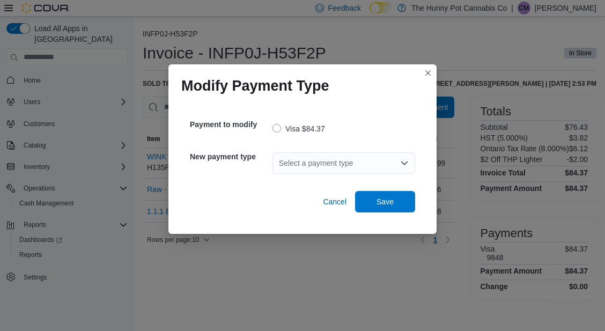
click at [310, 160] on div "Select a payment type" at bounding box center [343, 162] width 143 height 21
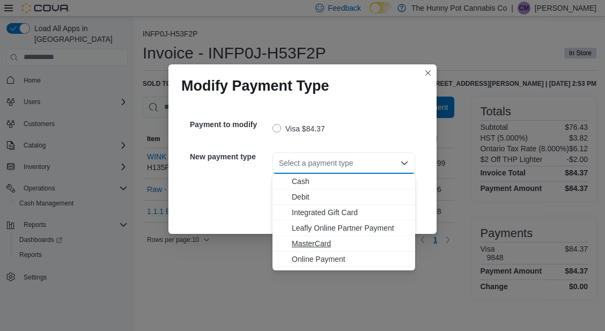
click at [306, 241] on span "MasterCard" at bounding box center [350, 243] width 117 height 11
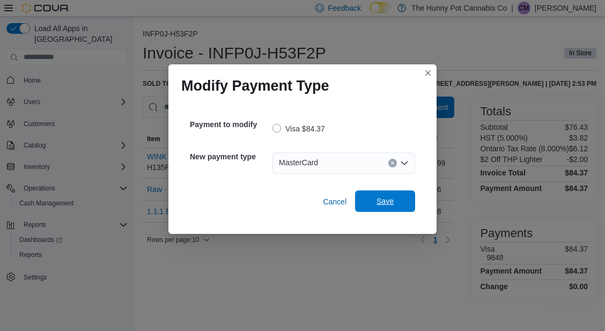
click at [380, 201] on span "Save" at bounding box center [384, 201] width 17 height 11
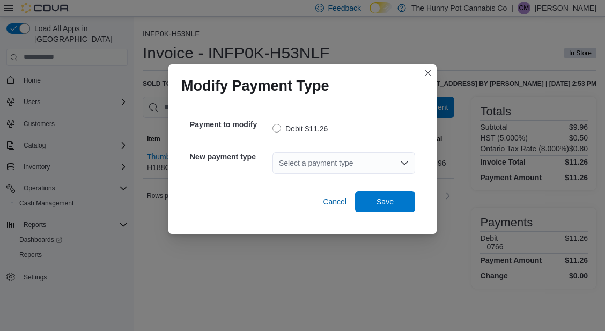
click at [294, 164] on div "Select a payment type" at bounding box center [343, 162] width 143 height 21
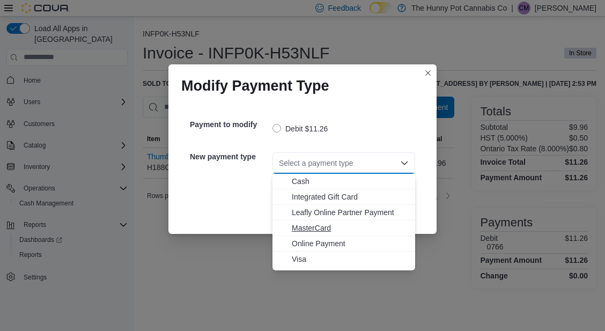
click at [301, 229] on span "MasterCard" at bounding box center [350, 228] width 117 height 11
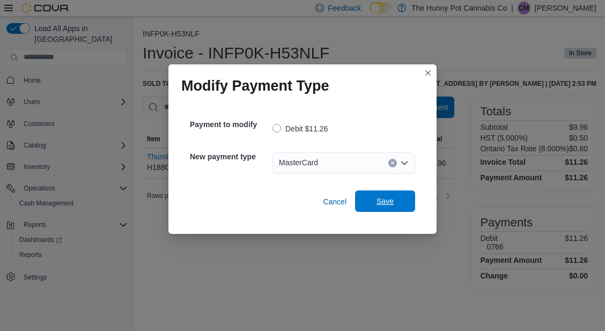
click at [386, 206] on span "Save" at bounding box center [384, 200] width 47 height 21
